Goal: Task Accomplishment & Management: Use online tool/utility

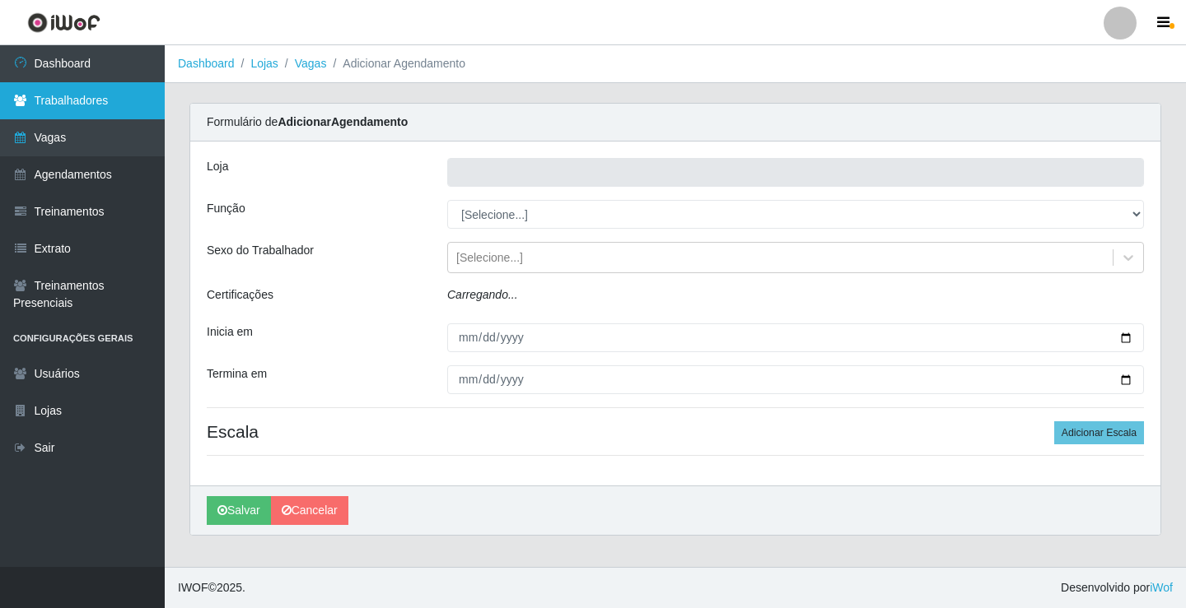
type input "Rede Econômico - Prata"
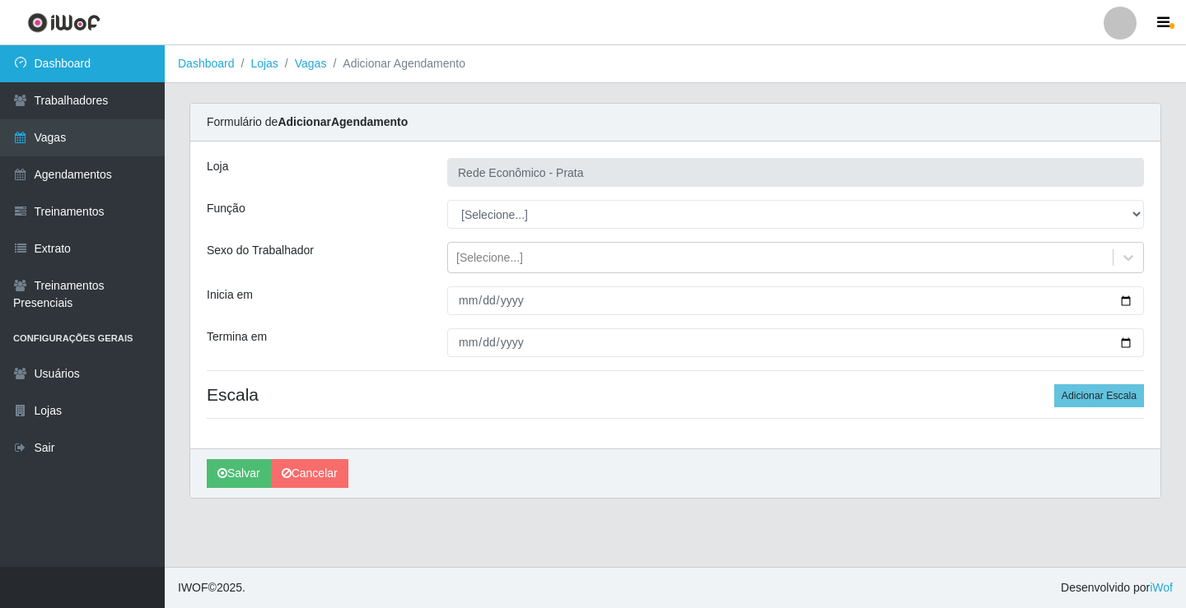
click at [111, 54] on link "Dashboard" at bounding box center [82, 63] width 165 height 37
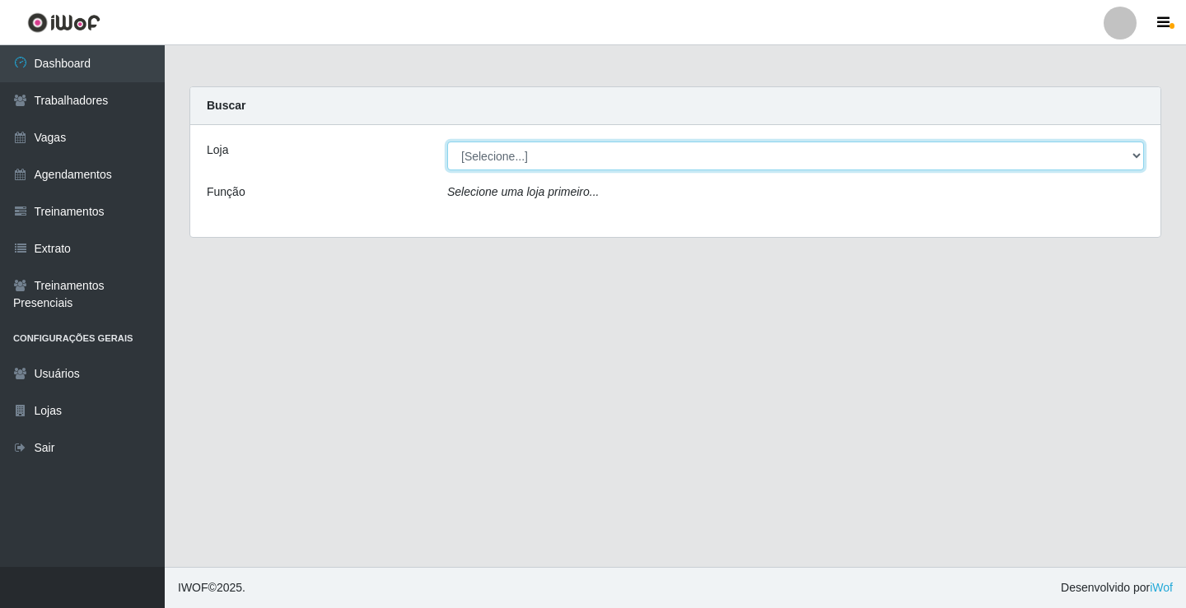
drag, startPoint x: 1137, startPoint y: 154, endPoint x: 1126, endPoint y: 155, distance: 10.7
click at [1137, 154] on select "[Selecione...] Rede Econômico - Prata" at bounding box center [795, 156] width 697 height 29
select select "192"
click at [447, 142] on select "[Selecione...] Rede Econômico - Prata" at bounding box center [795, 156] width 697 height 29
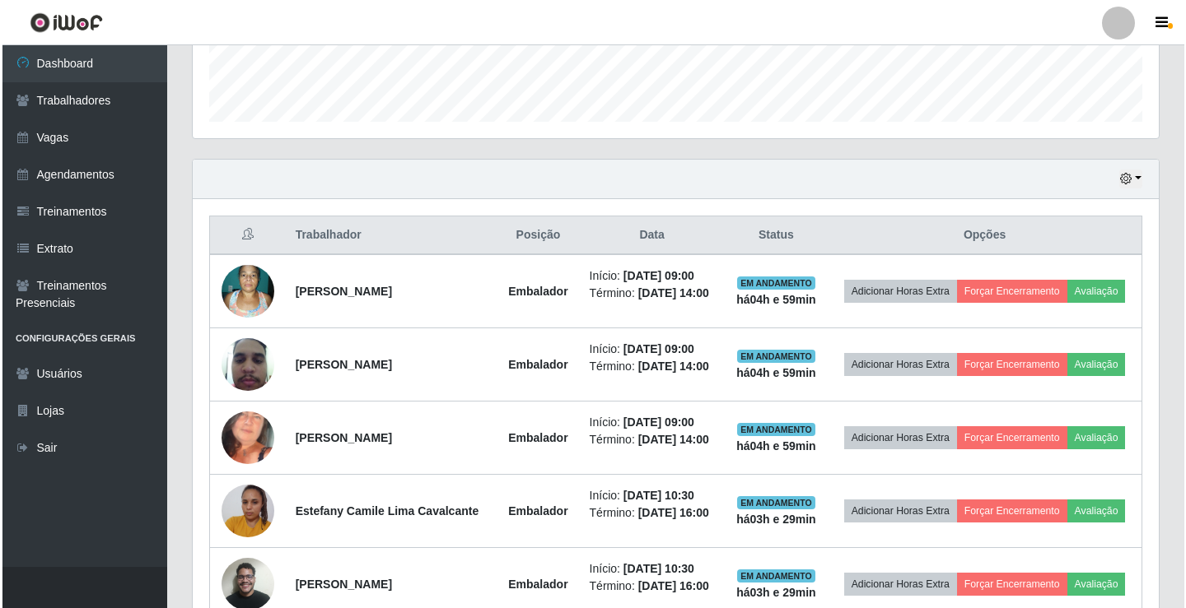
scroll to position [494, 0]
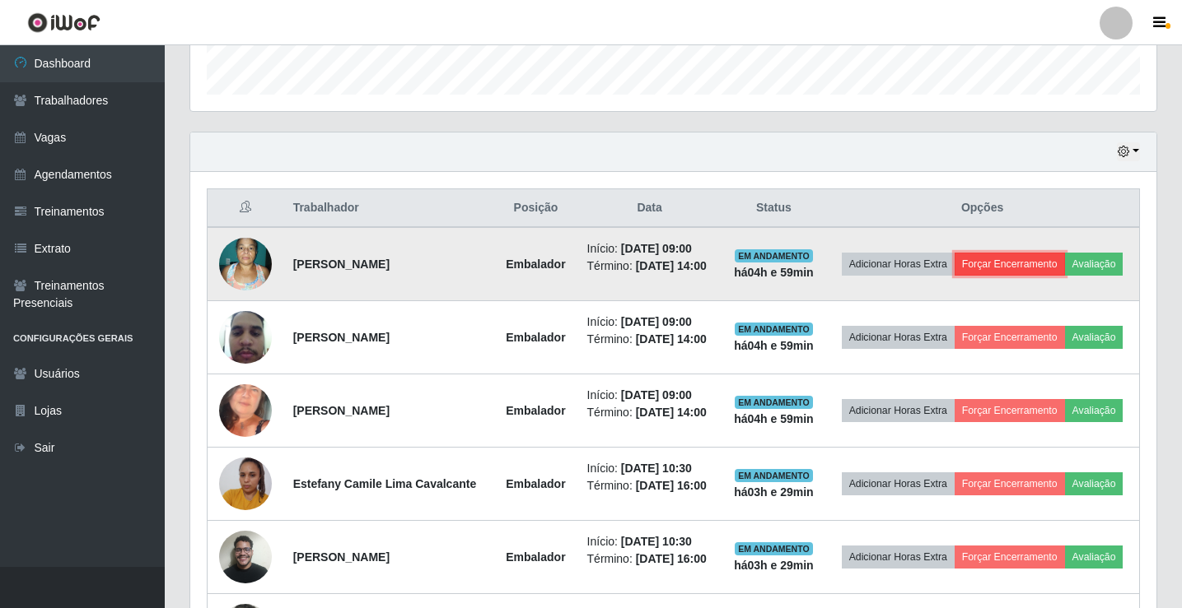
click at [982, 268] on button "Forçar Encerramento" at bounding box center [1009, 264] width 110 height 23
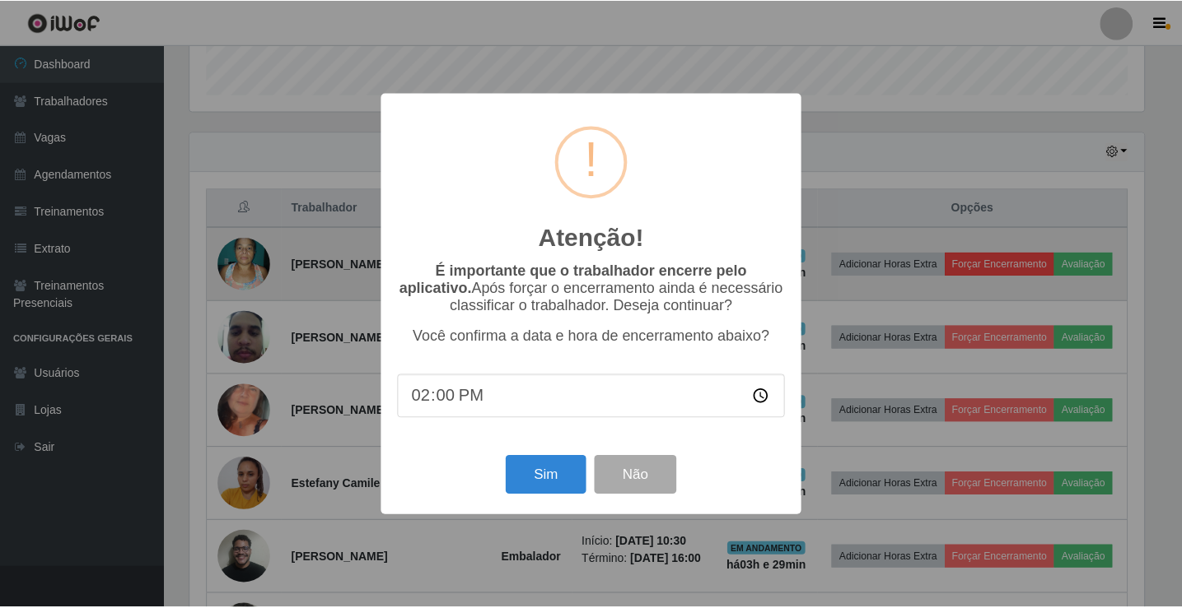
scroll to position [342, 958]
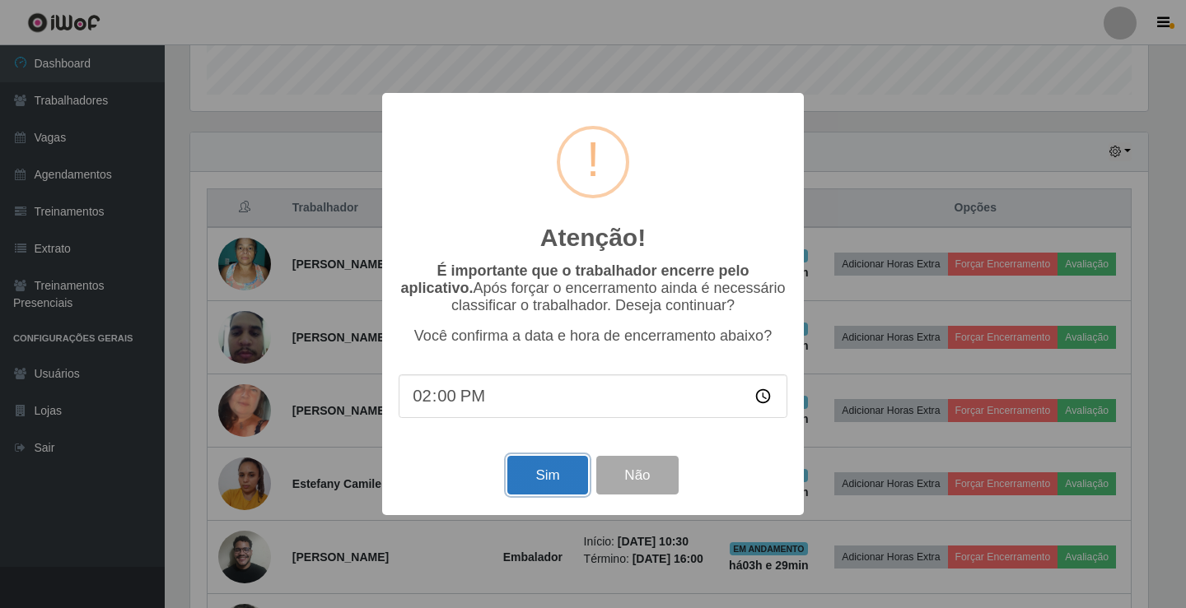
click at [524, 489] on button "Sim" at bounding box center [547, 475] width 80 height 39
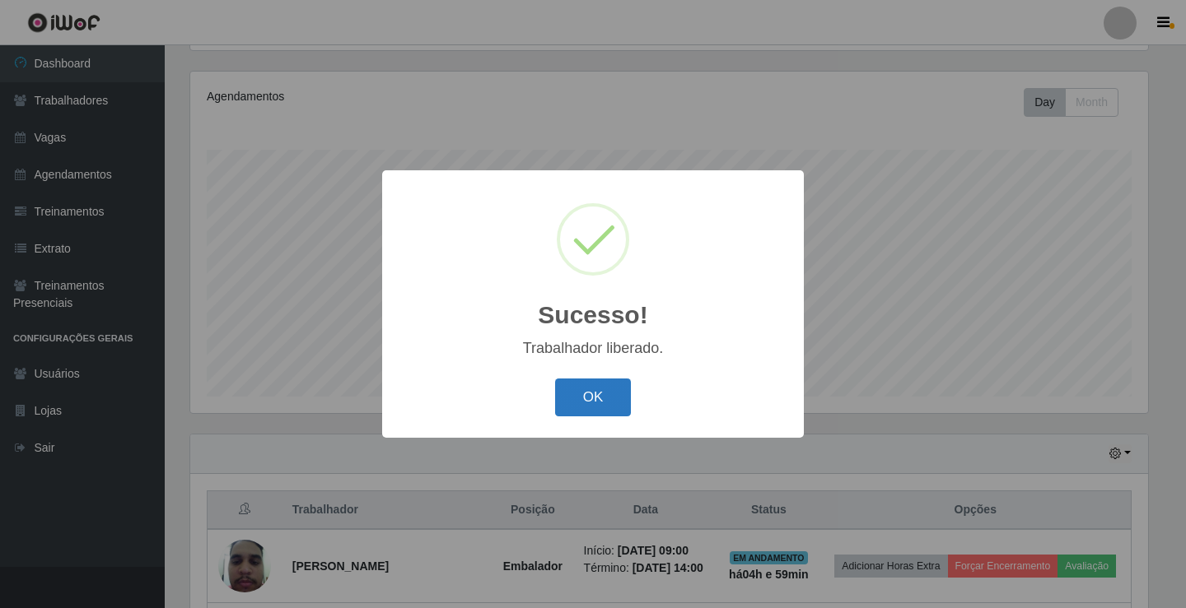
click at [598, 389] on button "OK" at bounding box center [593, 398] width 77 height 39
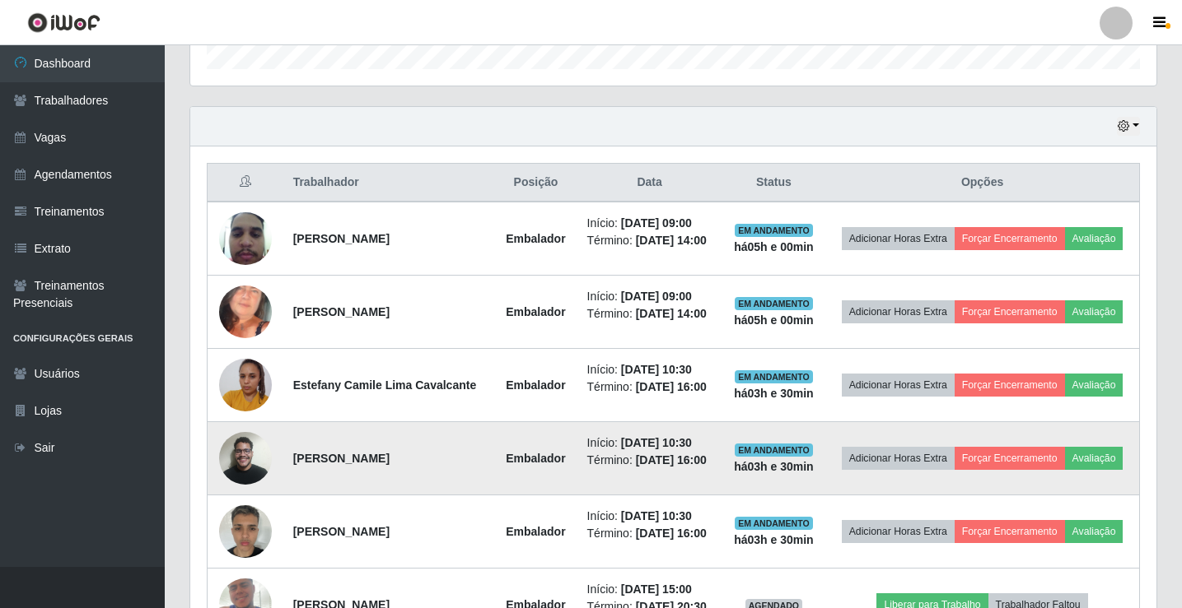
scroll to position [521, 0]
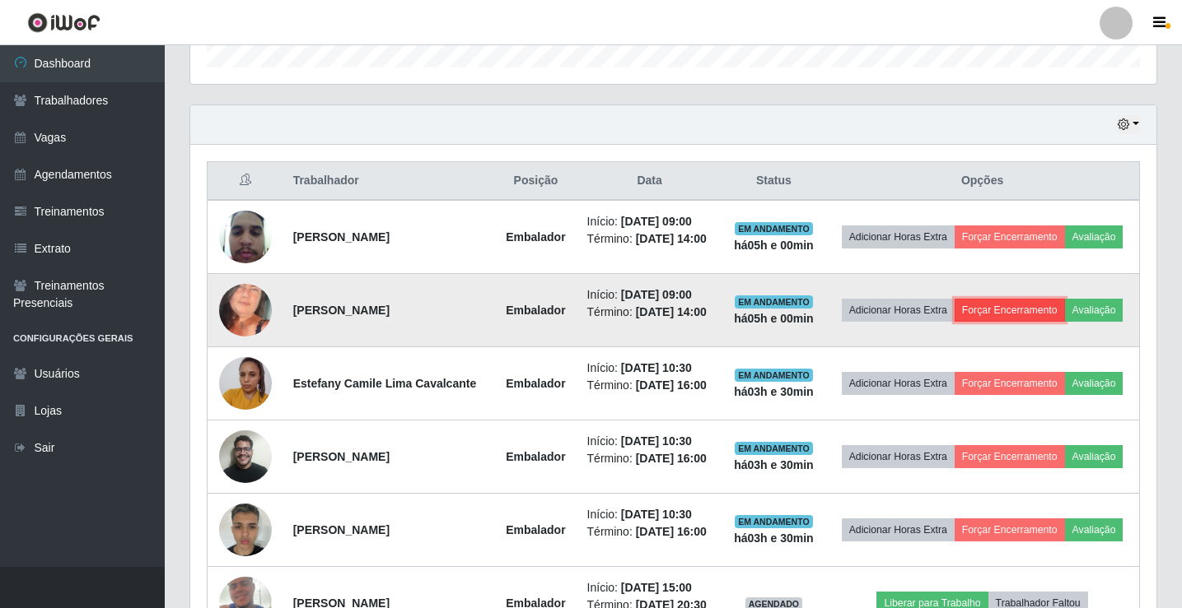
click at [1006, 309] on button "Forçar Encerramento" at bounding box center [1009, 310] width 110 height 23
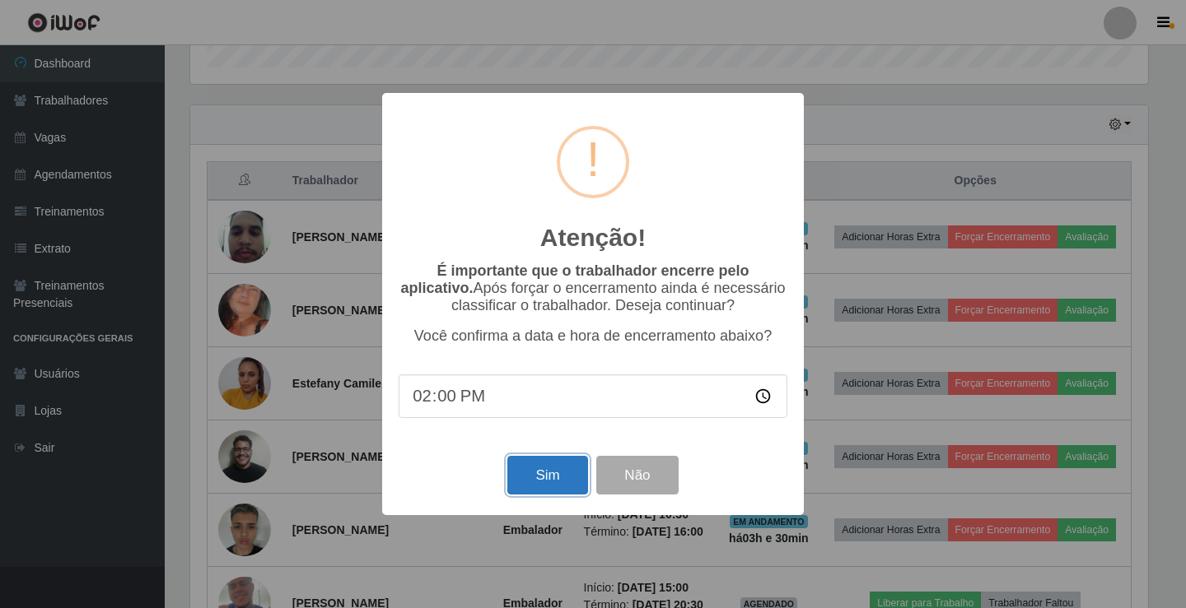
click at [534, 477] on button "Sim" at bounding box center [547, 475] width 80 height 39
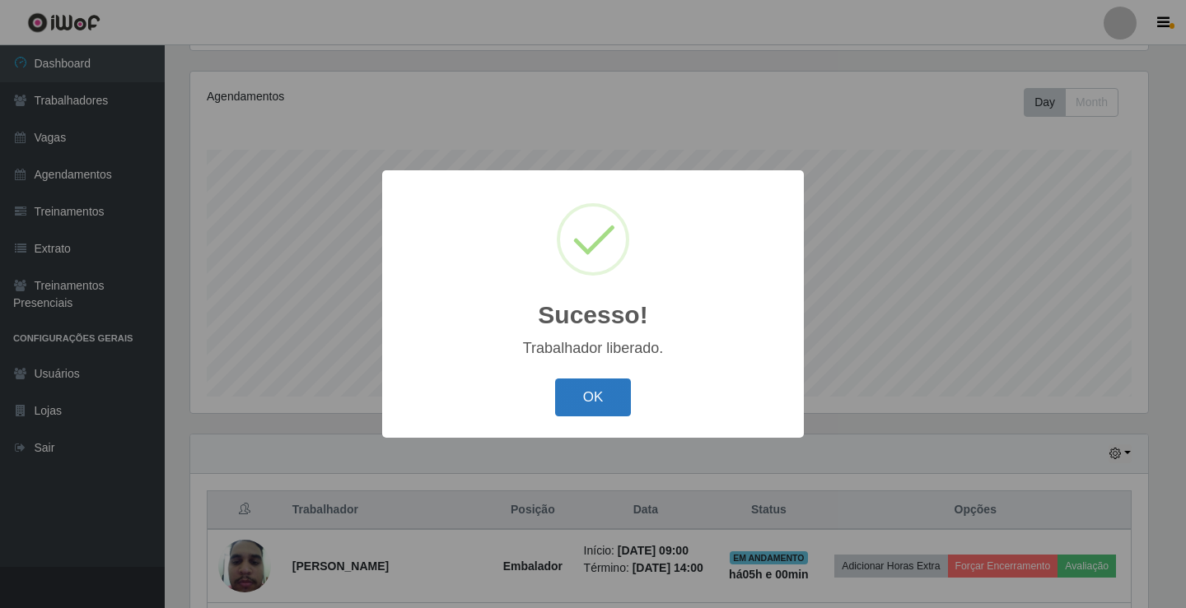
click at [618, 414] on button "OK" at bounding box center [593, 398] width 77 height 39
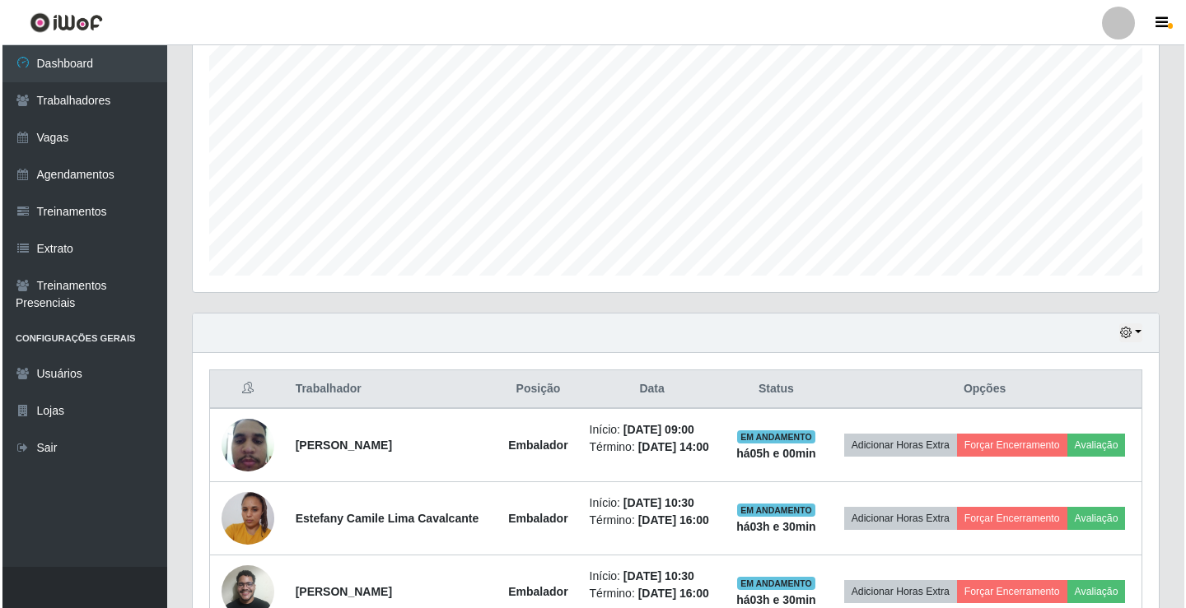
scroll to position [439, 0]
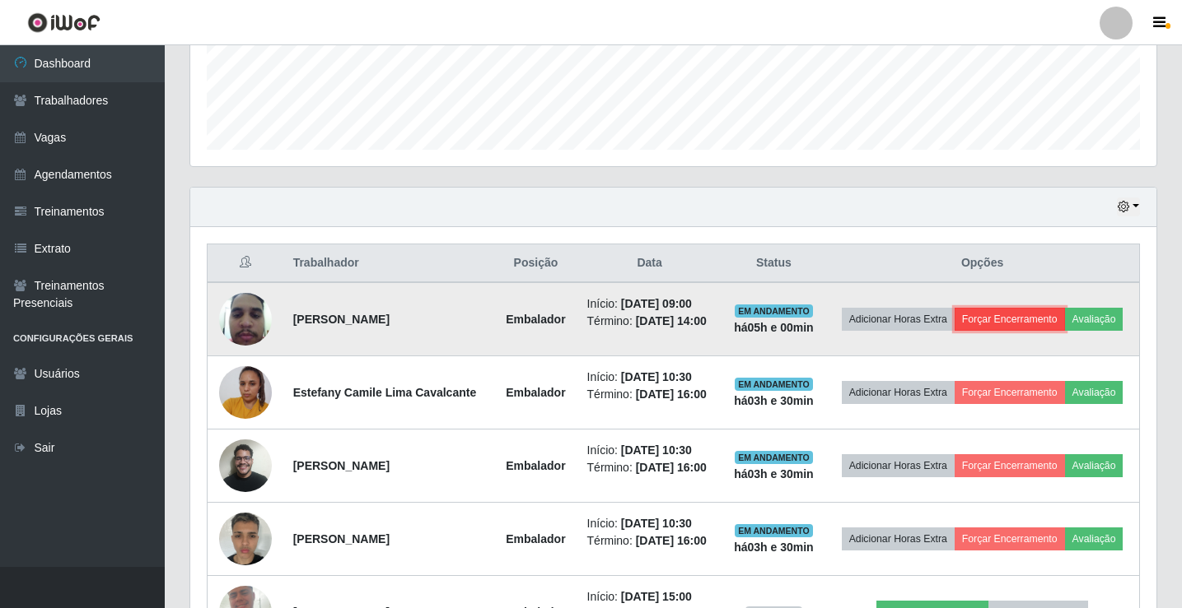
click at [1017, 321] on button "Forçar Encerramento" at bounding box center [1009, 319] width 110 height 23
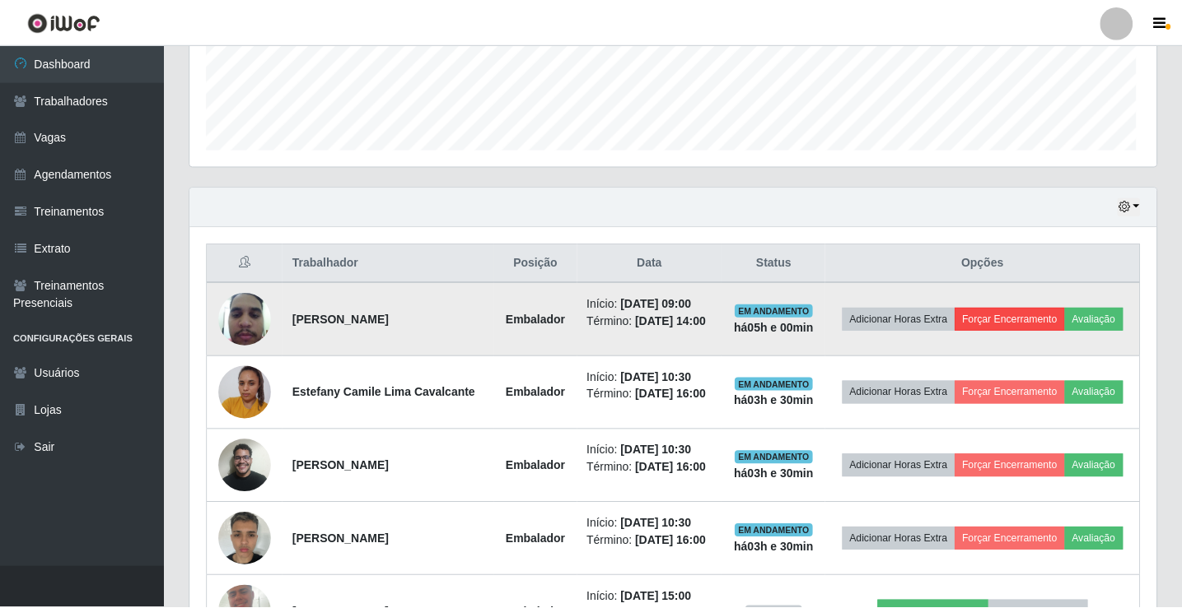
scroll to position [342, 958]
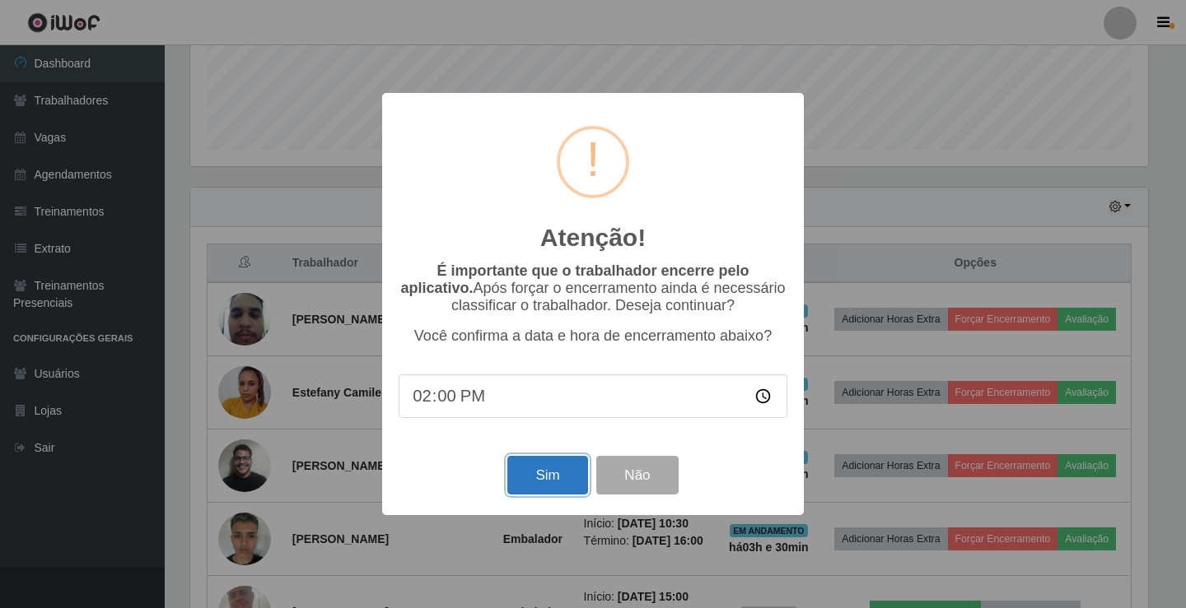
click at [543, 485] on button "Sim" at bounding box center [547, 475] width 80 height 39
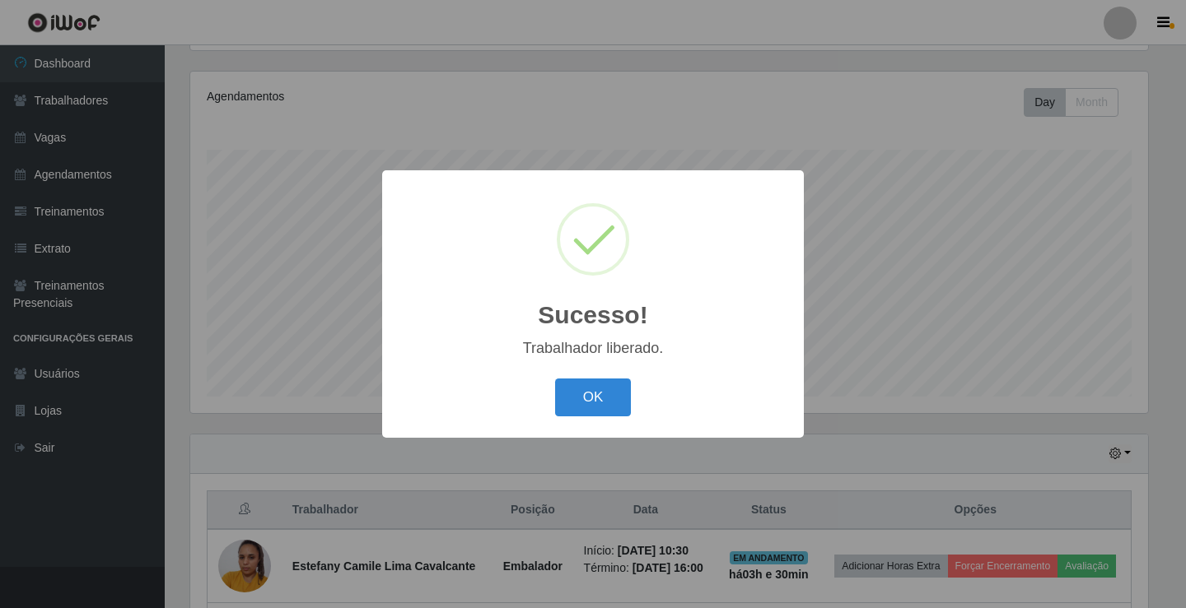
click at [555, 379] on button "OK" at bounding box center [593, 398] width 77 height 39
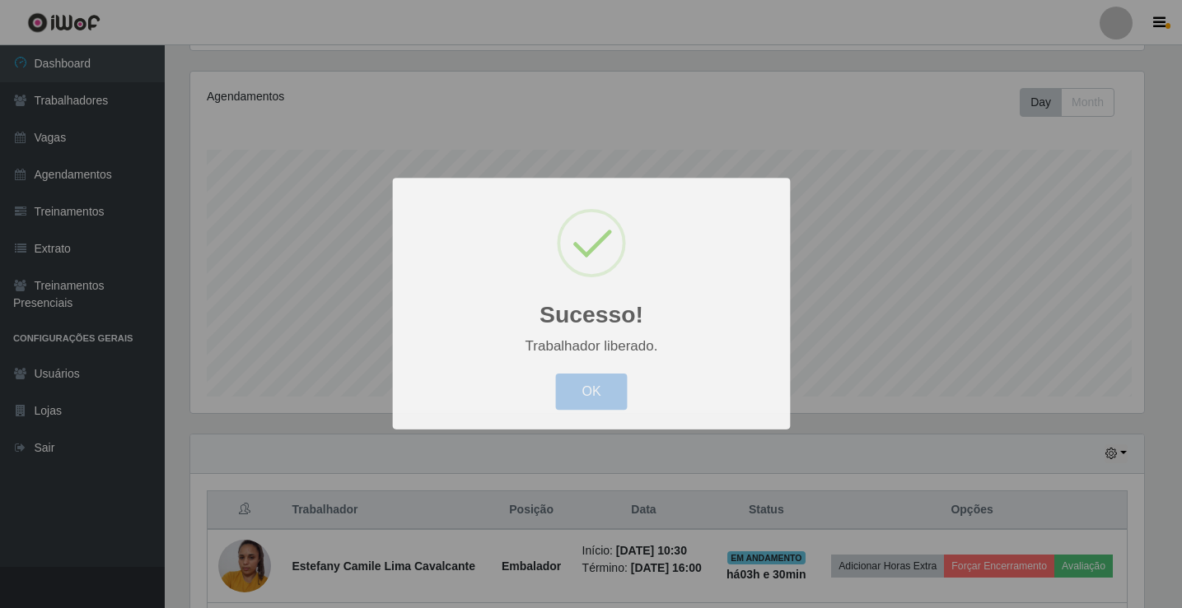
scroll to position [342, 966]
